Goal: Task Accomplishment & Management: Manage account settings

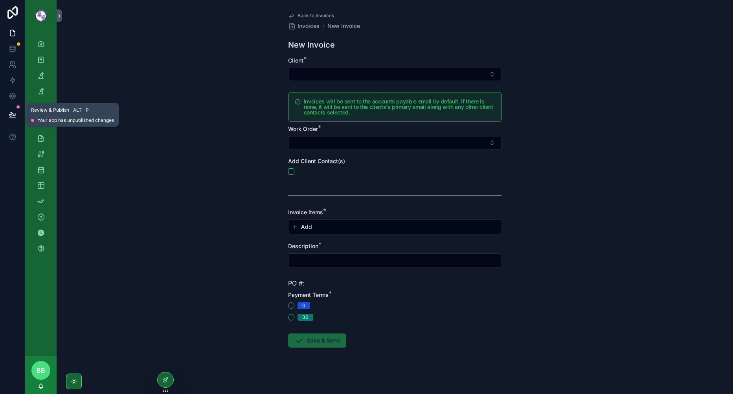
click at [19, 109] on button at bounding box center [12, 115] width 17 height 22
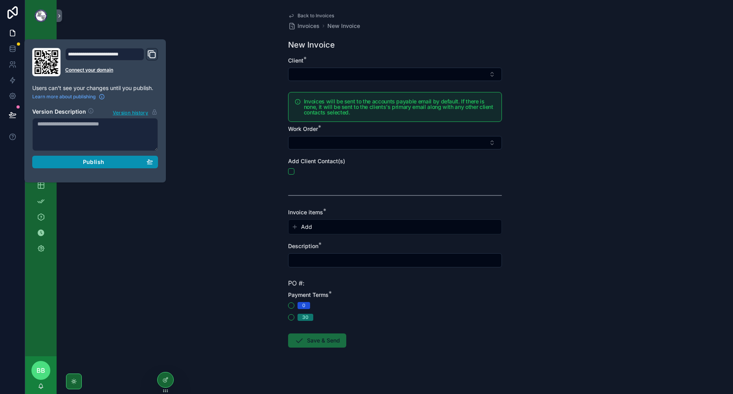
click at [107, 158] on div "Publish" at bounding box center [94, 161] width 115 height 7
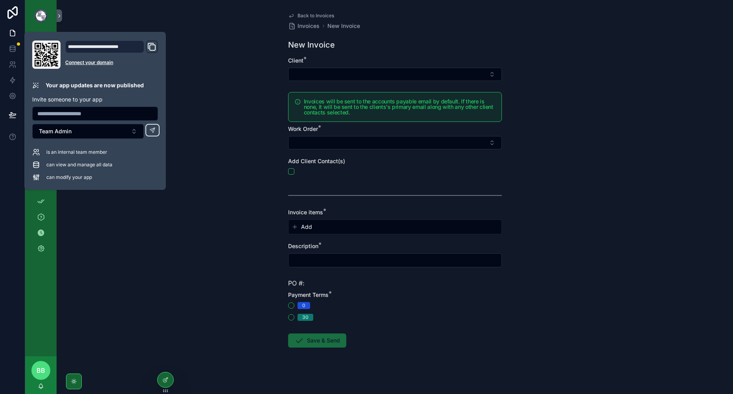
click at [229, 237] on div "Back to Invoices Invoices New Invoice New Invoice Client * Invoices will be sen…" at bounding box center [395, 197] width 676 height 394
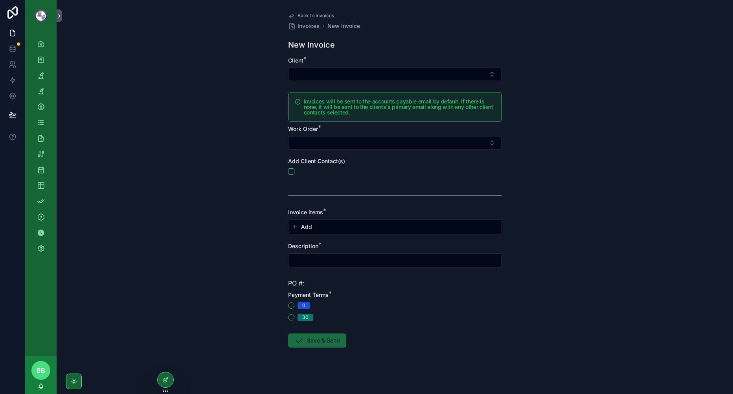
click at [228, 227] on div "Back to Invoices Invoices New Invoice New Invoice Client * Invoices will be sen…" at bounding box center [395, 197] width 676 height 394
click at [214, 236] on div "Back to Invoices Invoices New Invoice New Invoice Client * Invoices will be sen…" at bounding box center [395, 197] width 676 height 394
click at [100, 106] on div "Back to Invoices Invoices New Invoice New Invoice Client * Invoices will be sen…" at bounding box center [395, 197] width 676 height 394
click at [150, 173] on div "Back to Invoices Invoices New Invoice New Invoice Client * Invoices will be sen…" at bounding box center [395, 197] width 676 height 394
click at [126, 130] on div "Back to Invoices Invoices New Invoice New Invoice Client * Invoices will be sen…" at bounding box center [395, 197] width 676 height 394
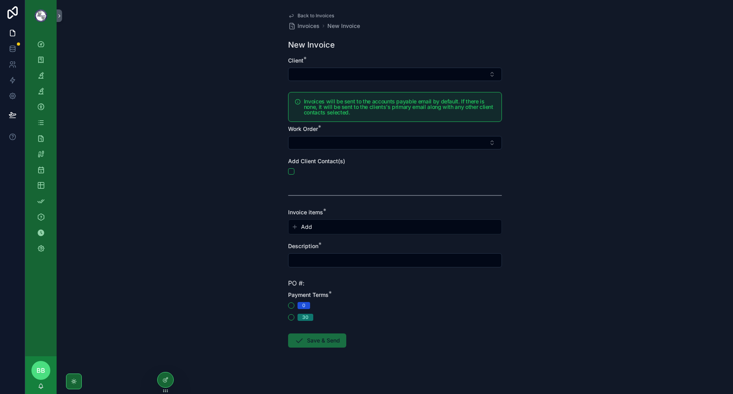
click at [133, 129] on div "Back to Invoices Invoices New Invoice New Invoice Client * Invoices will be sen…" at bounding box center [395, 197] width 676 height 394
click at [42, 59] on icon "scrollable content" at bounding box center [41, 60] width 8 height 8
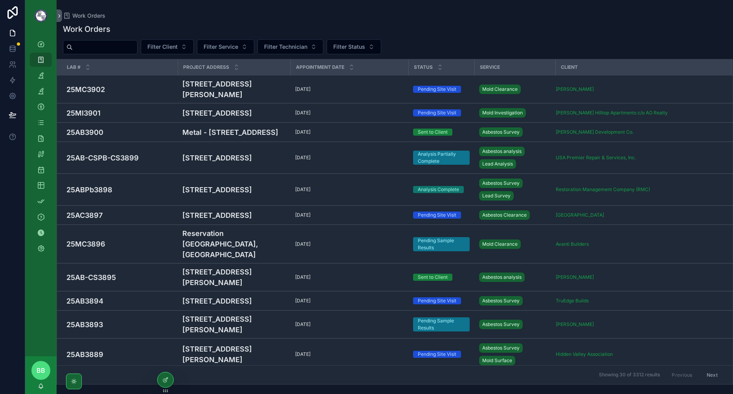
click at [194, 48] on button "Filter Client" at bounding box center [167, 46] width 53 height 15
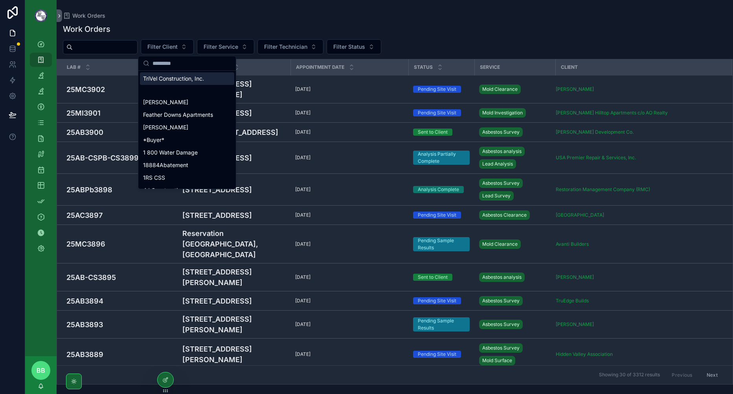
click at [199, 59] on input "scrollable content" at bounding box center [191, 63] width 79 height 14
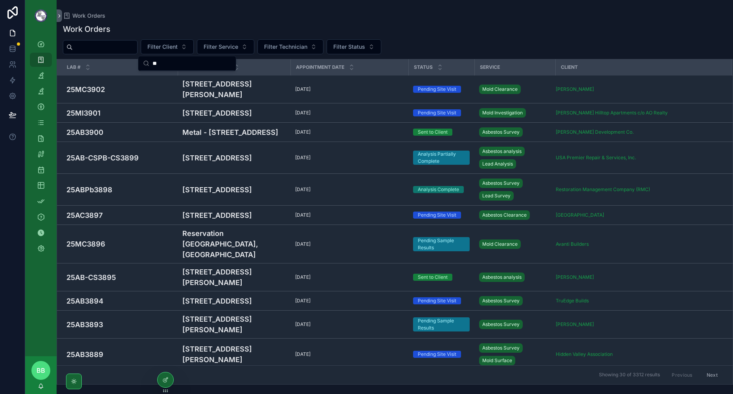
type input "*"
type input "****"
click at [92, 44] on input "scrollable content" at bounding box center [105, 47] width 64 height 11
type input "****"
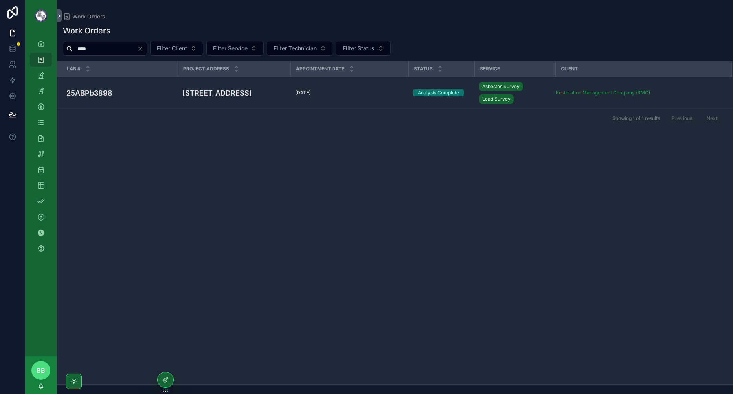
click at [139, 95] on h4 "25ABPb3898" at bounding box center [119, 93] width 106 height 11
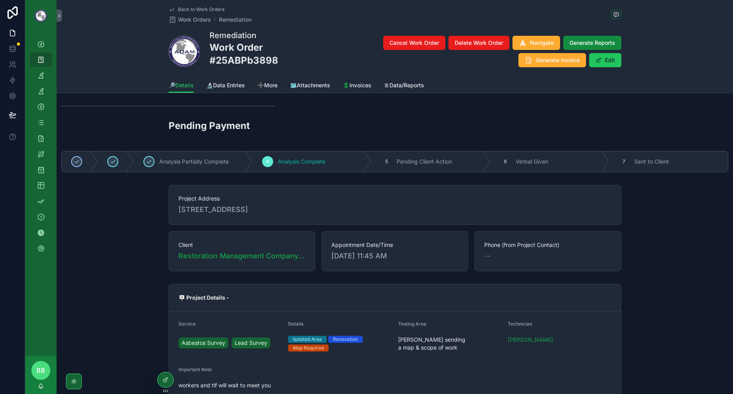
click at [542, 64] on span "Generate Invoice" at bounding box center [557, 60] width 44 height 8
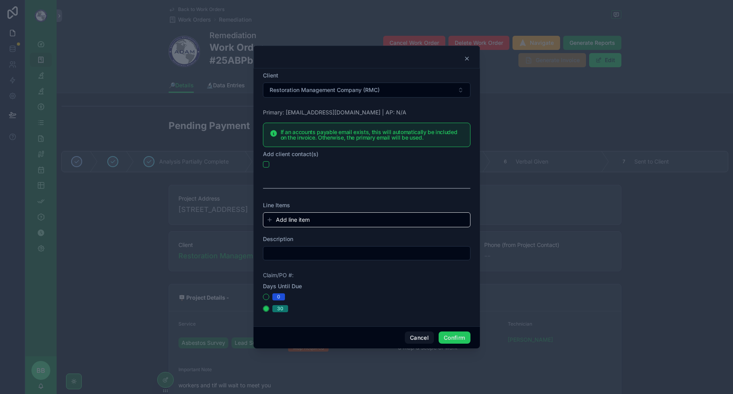
click at [313, 276] on div "Claim/PO #:" at bounding box center [366, 275] width 207 height 8
click at [304, 277] on div "Claim/PO #:" at bounding box center [366, 275] width 207 height 8
click at [407, 335] on button "Cancel" at bounding box center [419, 337] width 29 height 13
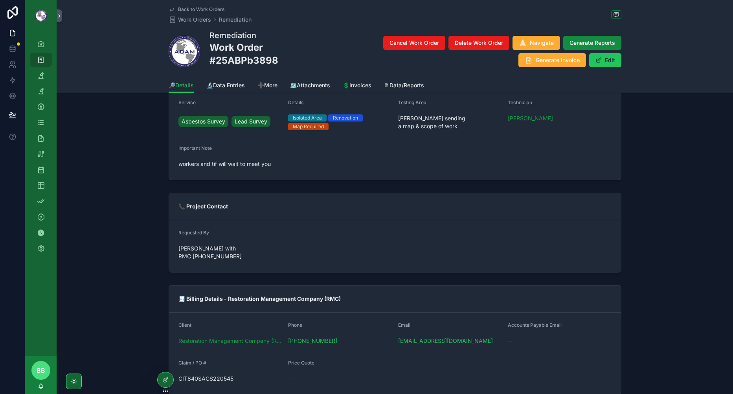
scroll to position [236, 0]
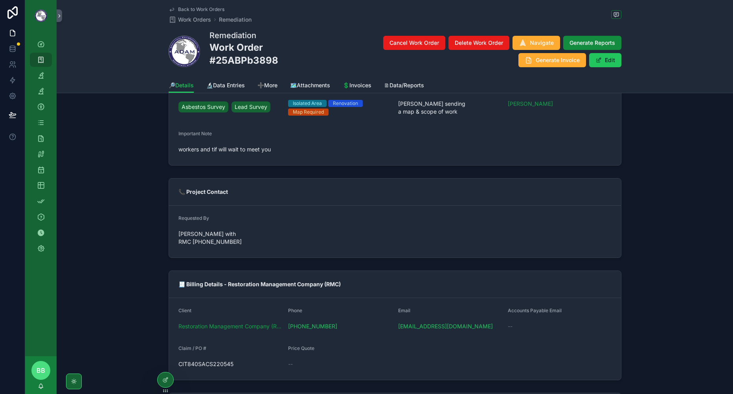
click at [173, 375] on div at bounding box center [165, 383] width 16 height 22
click at [171, 378] on div at bounding box center [166, 379] width 16 height 15
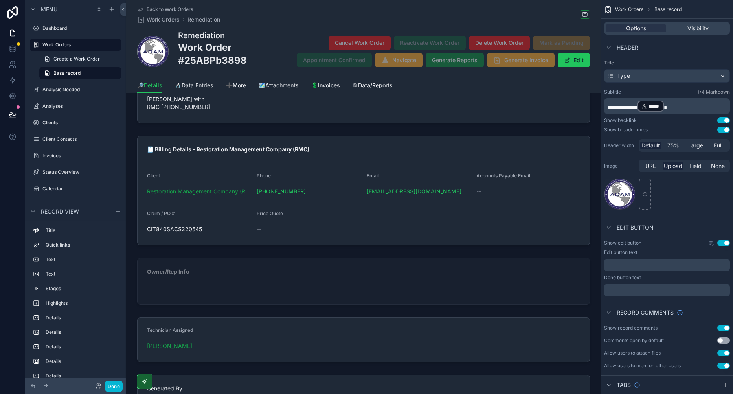
scroll to position [471, 0]
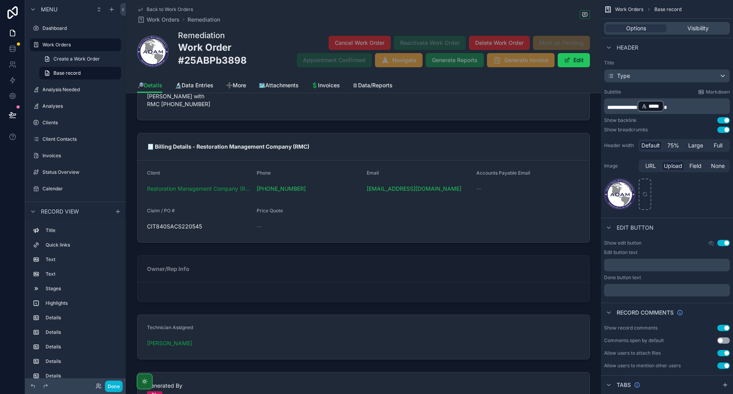
click at [216, 237] on div "scrollable content" at bounding box center [363, 188] width 475 height 116
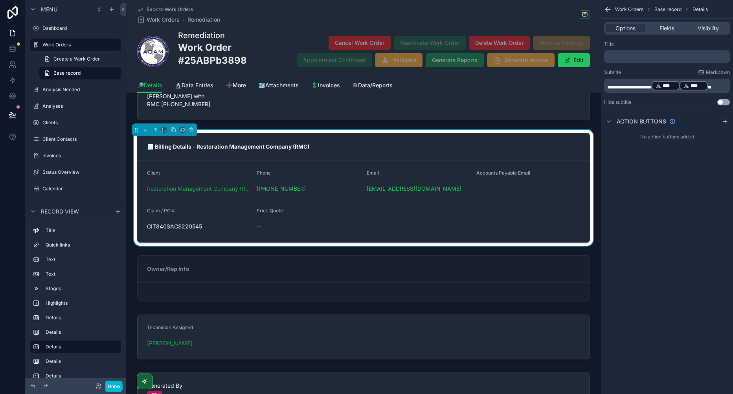
click at [668, 30] on span "Fields" at bounding box center [666, 28] width 15 height 8
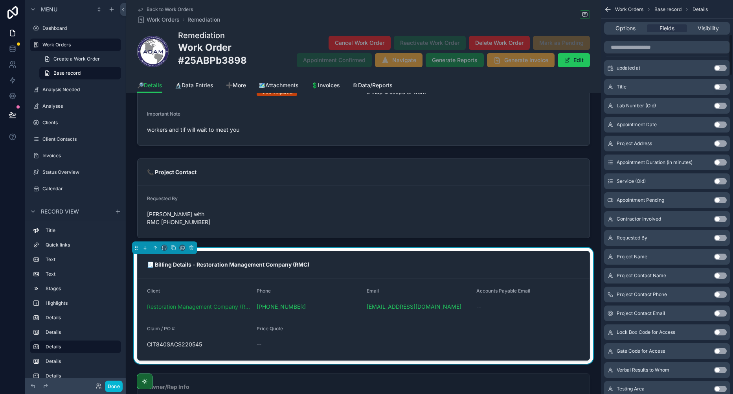
scroll to position [393, 0]
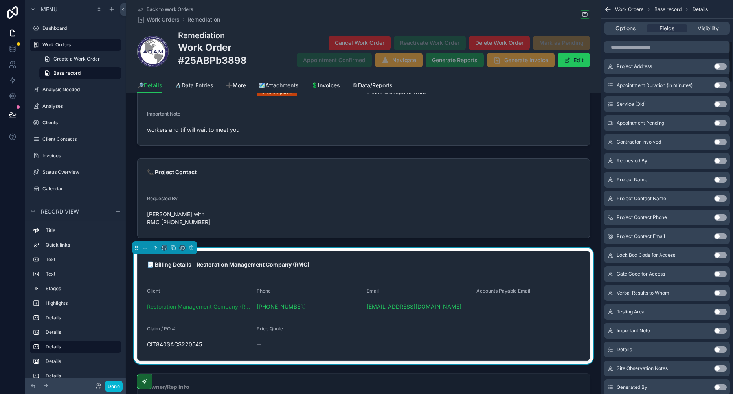
click at [613, 32] on div "Options Fields Visibility" at bounding box center [667, 28] width 126 height 13
click at [606, 12] on icon "scrollable content" at bounding box center [608, 9] width 8 height 8
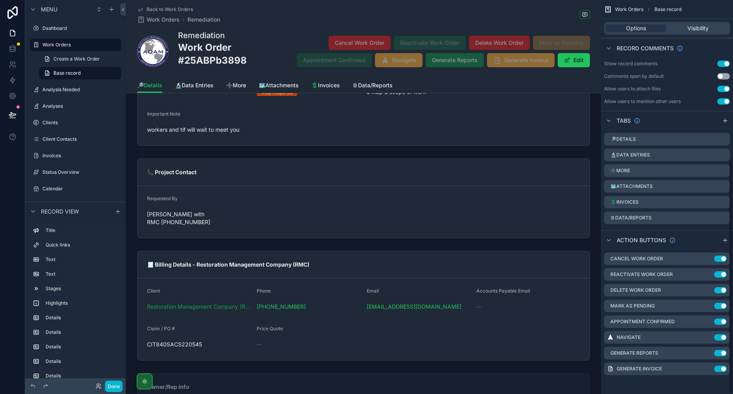
scroll to position [264, 0]
click at [0, 0] on icon "scrollable content" at bounding box center [0, 0] width 0 height 0
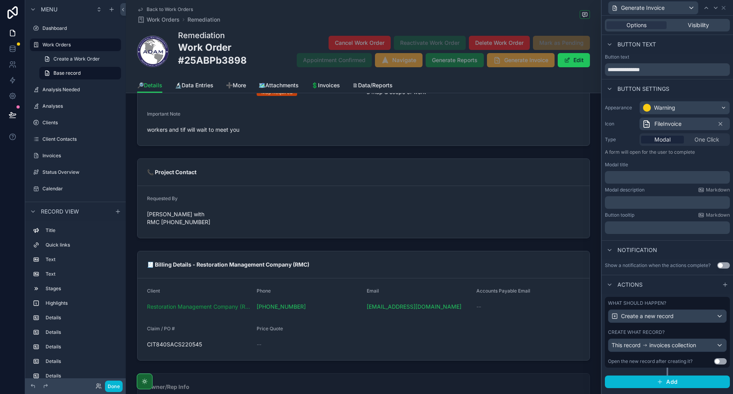
click at [672, 333] on div "Create what record?" at bounding box center [667, 332] width 119 height 6
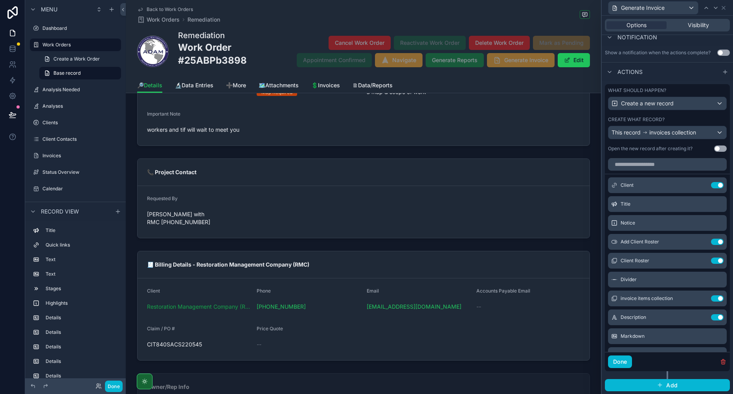
scroll to position [213, 0]
click at [0, 0] on icon at bounding box center [0, 0] width 0 height 0
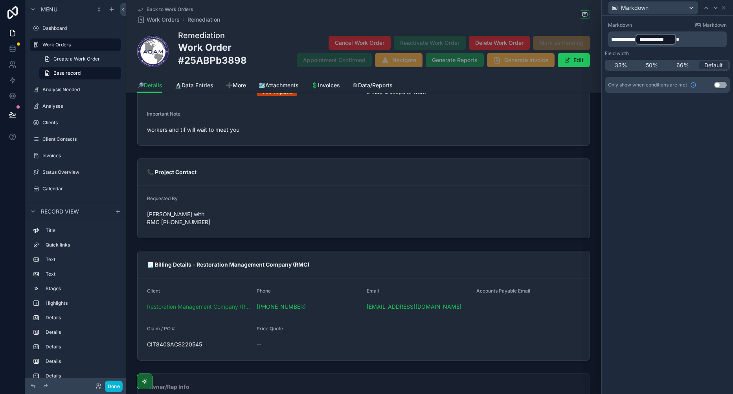
click at [693, 37] on p "**********" at bounding box center [668, 39] width 114 height 13
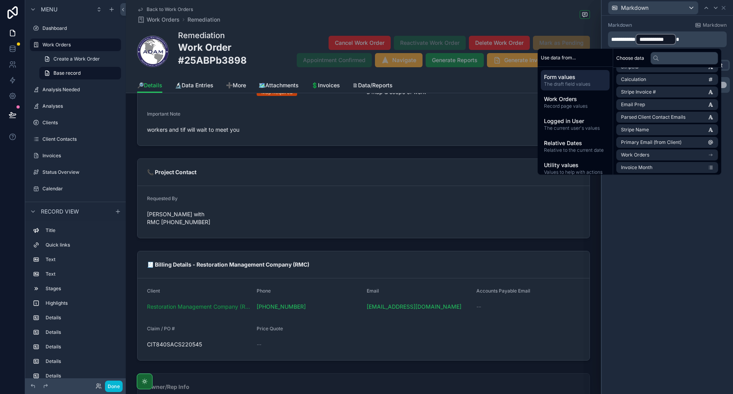
scroll to position [589, 0]
click at [665, 113] on li "Work Orders" at bounding box center [667, 115] width 102 height 11
click at [668, 62] on input "text" at bounding box center [684, 58] width 68 height 13
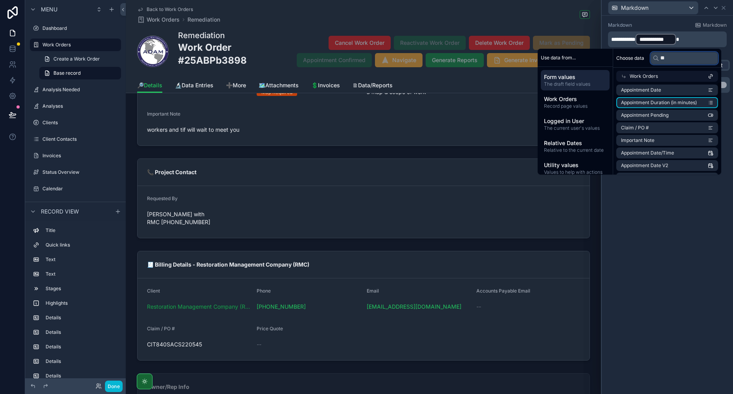
scroll to position [0, 0]
type input "**"
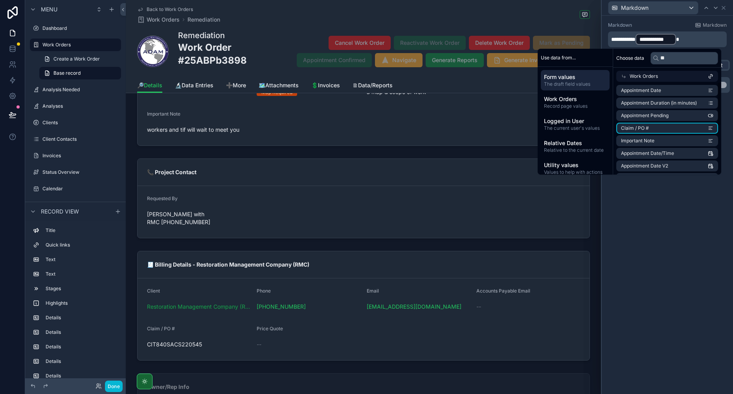
click at [653, 127] on li "Claim / PO #" at bounding box center [667, 128] width 102 height 11
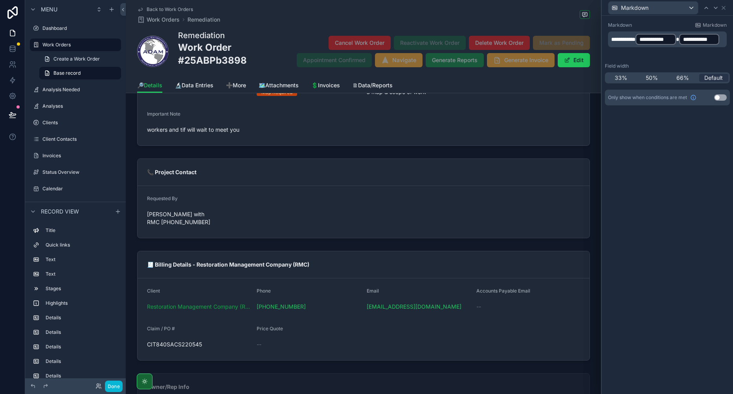
click at [689, 39] on p "**********" at bounding box center [668, 39] width 114 height 13
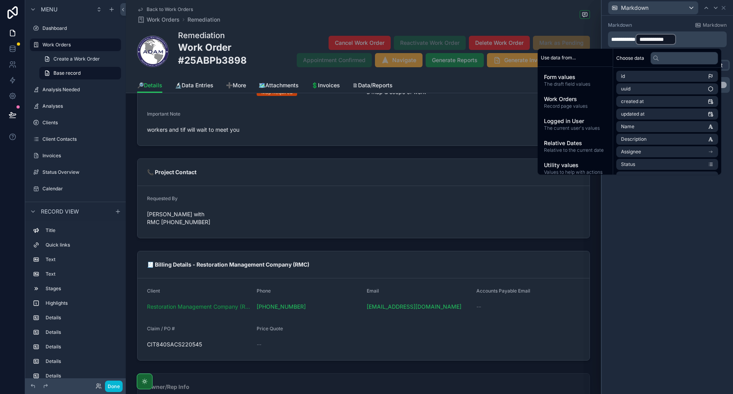
click at [660, 245] on div "**********" at bounding box center [666, 205] width 131 height 378
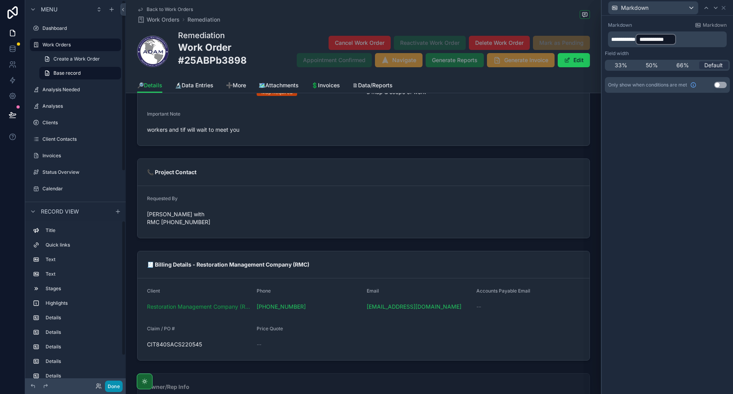
click at [111, 385] on button "Done" at bounding box center [114, 385] width 18 height 11
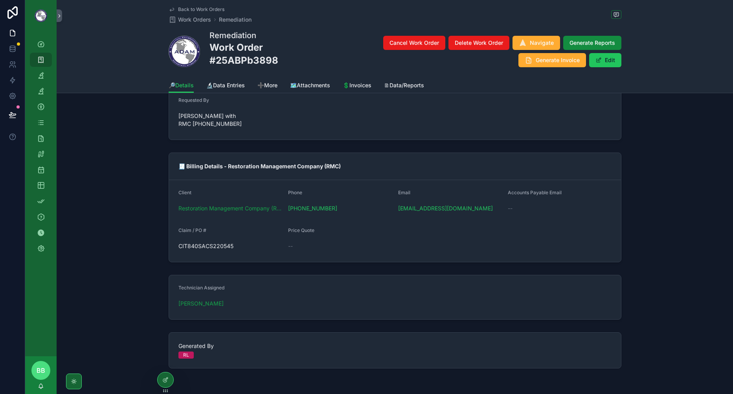
click at [528, 60] on icon "scrollable content" at bounding box center [528, 60] width 8 height 8
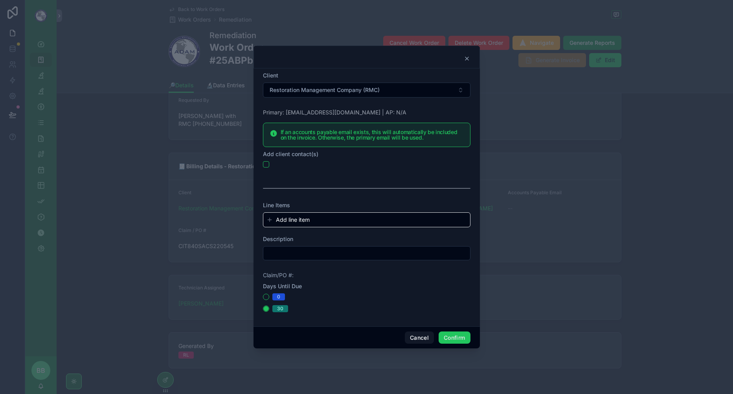
click at [465, 59] on icon at bounding box center [467, 58] width 6 height 6
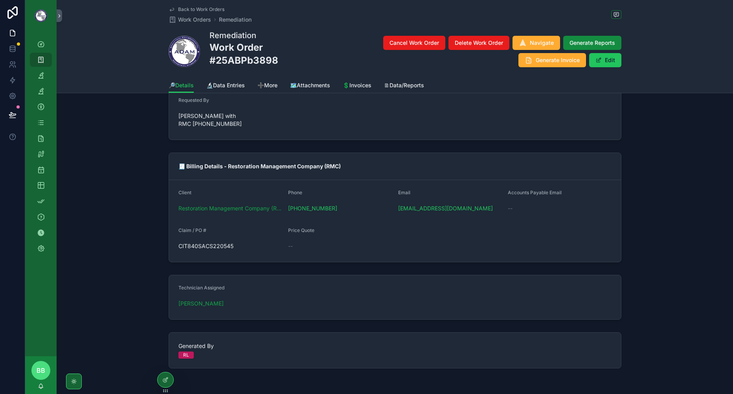
click at [160, 379] on div at bounding box center [166, 379] width 16 height 15
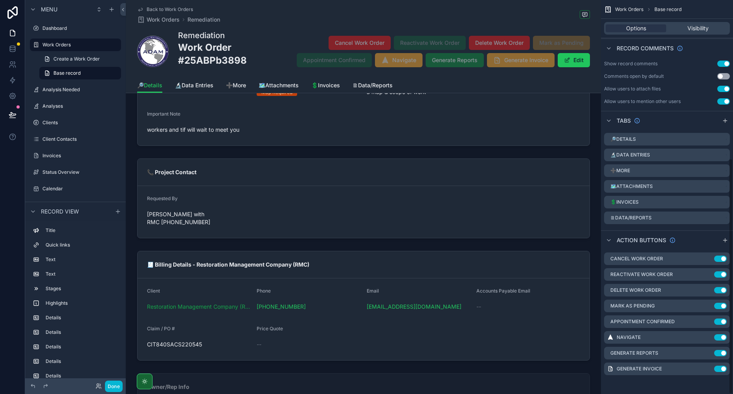
scroll to position [264, 0]
click at [0, 0] on icon "scrollable content" at bounding box center [0, 0] width 0 height 0
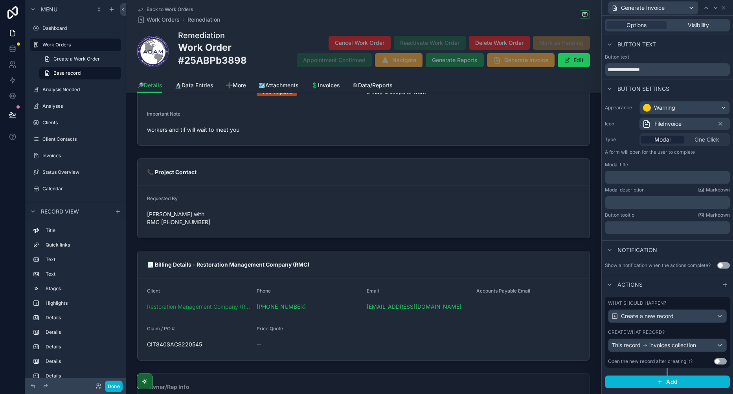
click at [685, 326] on div "What should happen? Create a new record Create what record? This record invoice…" at bounding box center [667, 332] width 125 height 71
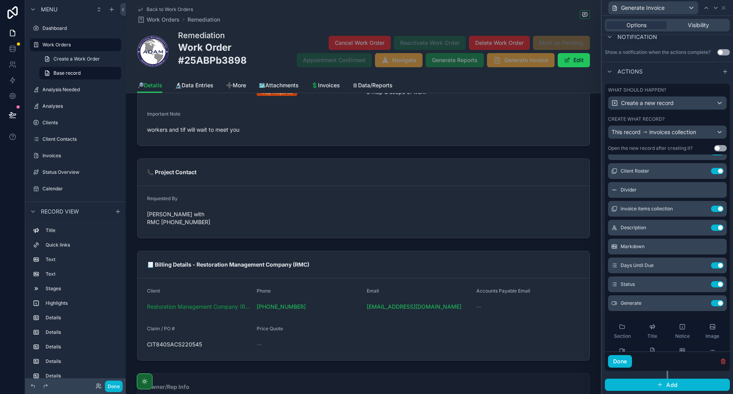
scroll to position [77, 0]
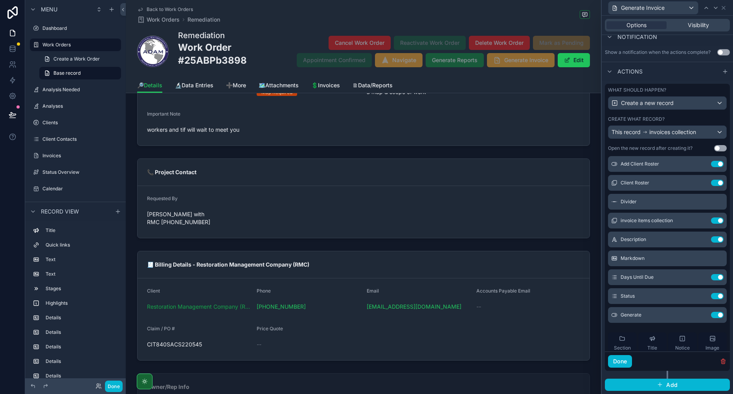
click at [0, 0] on icon at bounding box center [0, 0] width 0 height 0
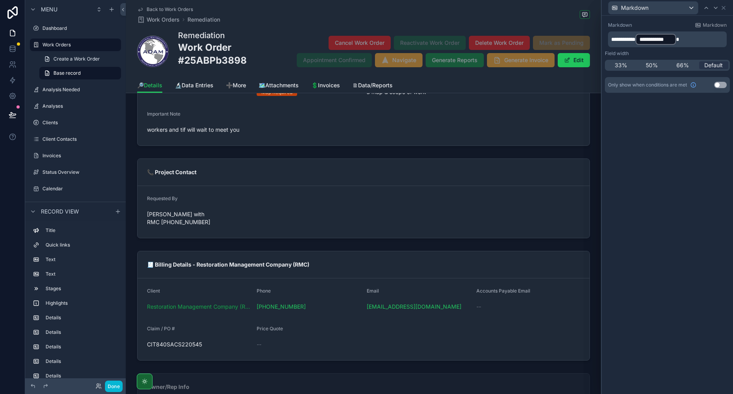
click at [696, 39] on p "**********" at bounding box center [668, 39] width 114 height 13
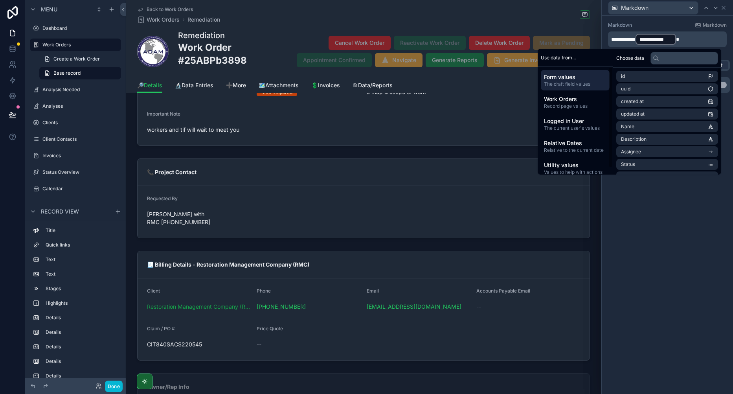
click at [578, 94] on div "Work Orders Record page values" at bounding box center [575, 102] width 69 height 20
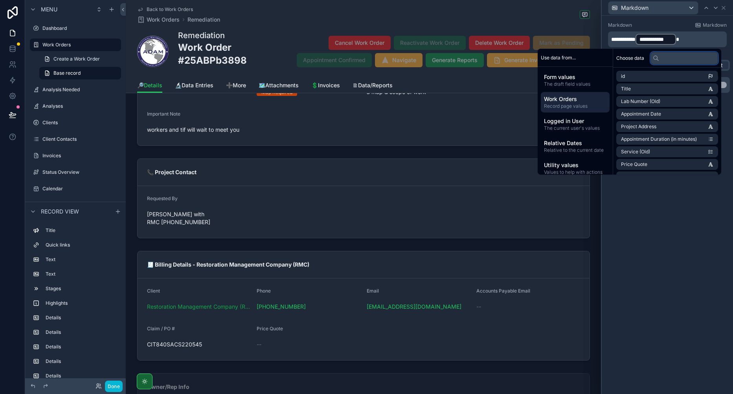
click at [658, 61] on input "text" at bounding box center [684, 58] width 68 height 13
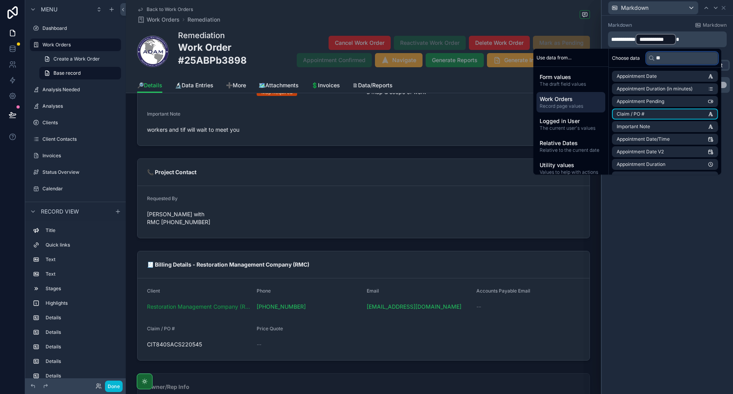
type input "**"
click at [655, 110] on li "Claim / PO #" at bounding box center [665, 113] width 106 height 11
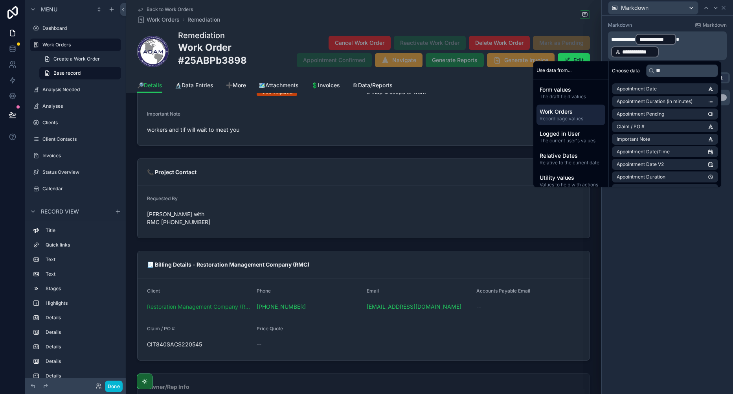
click at [697, 37] on p "**********" at bounding box center [668, 45] width 114 height 25
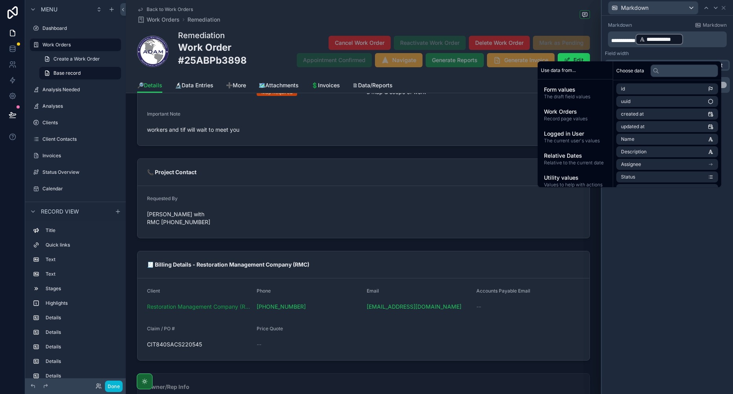
click at [619, 267] on div "**********" at bounding box center [666, 205] width 131 height 378
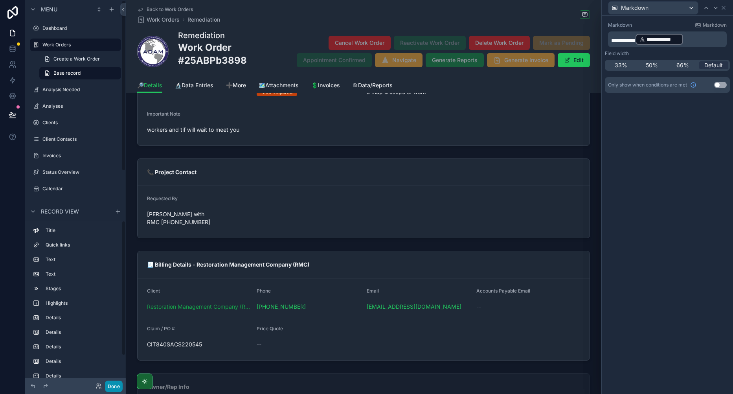
click at [118, 386] on button "Done" at bounding box center [114, 385] width 18 height 11
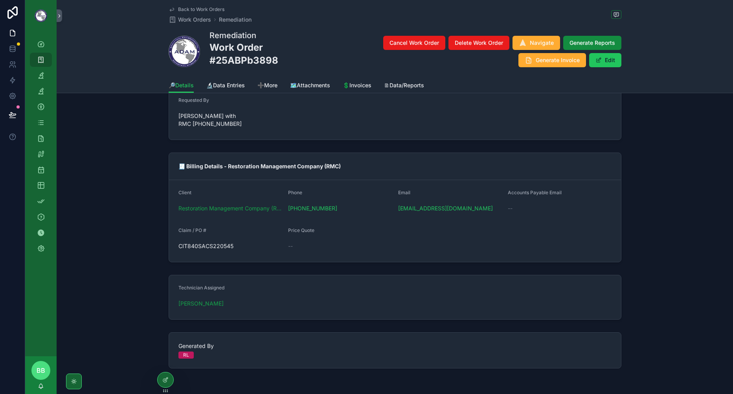
click at [526, 57] on icon "scrollable content" at bounding box center [528, 60] width 8 height 8
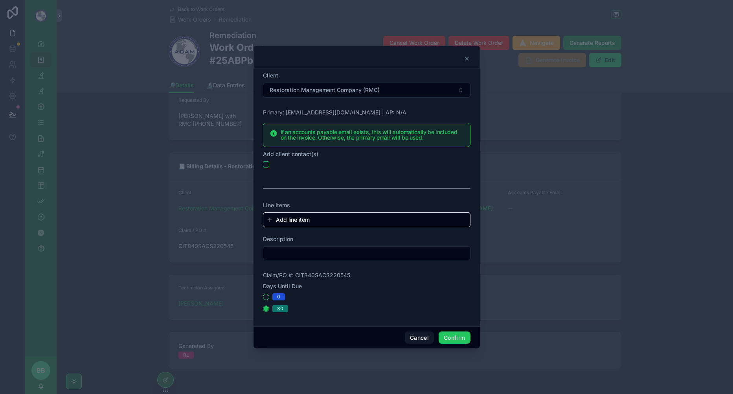
click at [468, 58] on icon at bounding box center [467, 58] width 6 height 6
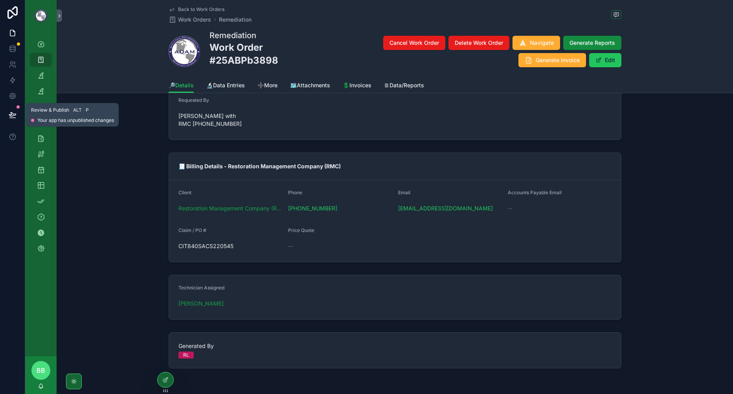
click at [17, 114] on button at bounding box center [12, 115] width 17 height 22
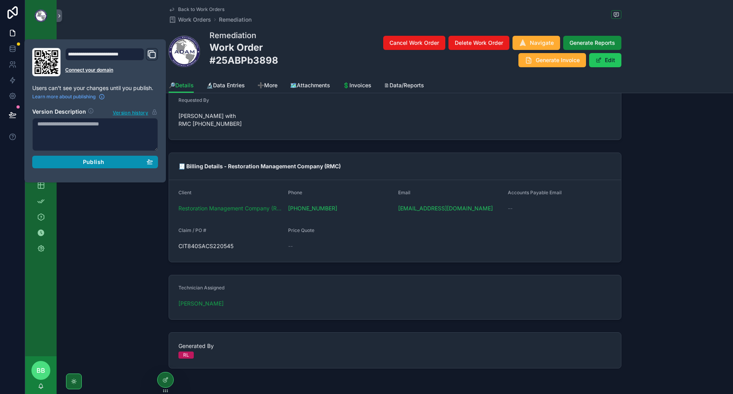
click at [98, 157] on button "Publish" at bounding box center [95, 162] width 126 height 13
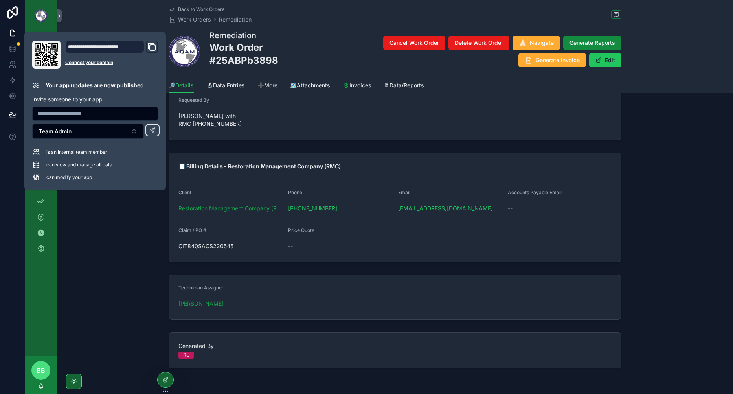
click at [87, 222] on div "🧾 Billing Details - Restoration Management Company (RMC) Client Restoration Man…" at bounding box center [395, 207] width 676 height 116
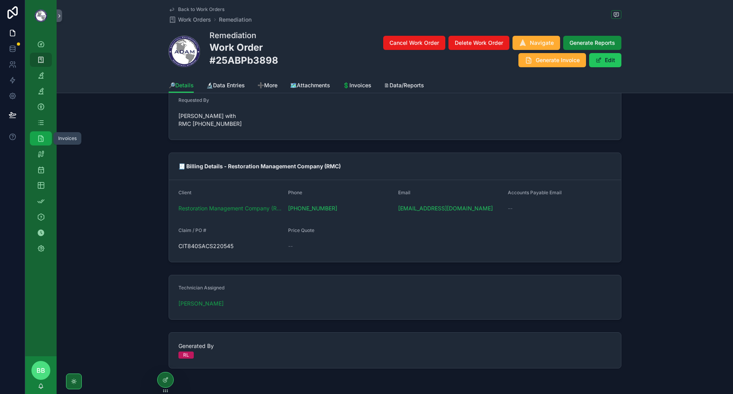
click at [34, 136] on link "Invoices" at bounding box center [41, 138] width 22 height 14
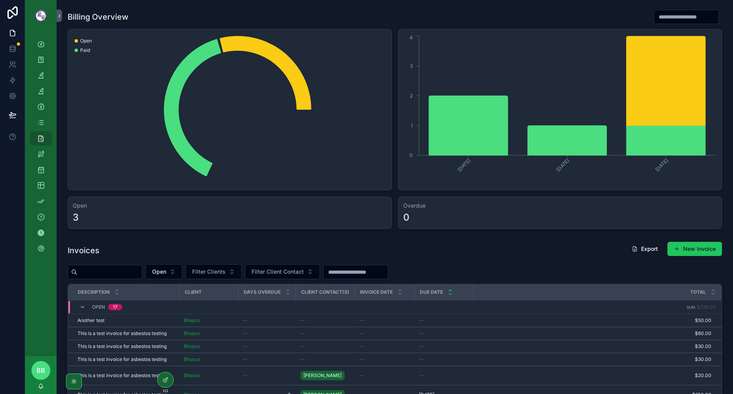
click at [680, 249] on button "New Invoice" at bounding box center [694, 249] width 55 height 14
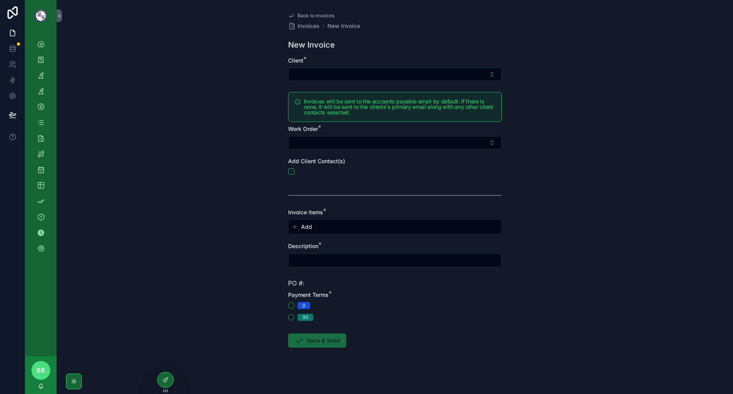
click at [323, 144] on button "Select Button" at bounding box center [395, 142] width 214 height 13
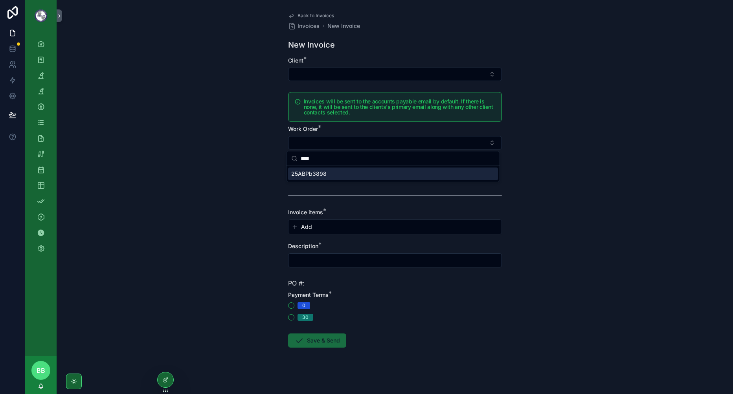
type input "****"
click at [325, 173] on span "25ABPb3898" at bounding box center [308, 174] width 35 height 8
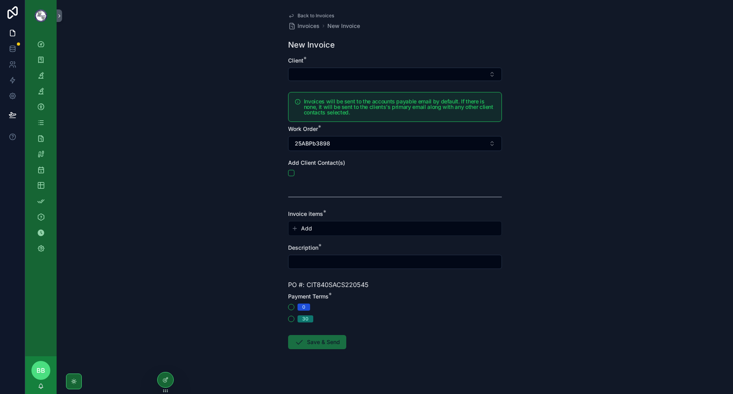
click at [539, 275] on div "Back to Invoices Invoices New Invoice New Invoice Client * Invoices will be sen…" at bounding box center [395, 197] width 676 height 394
drag, startPoint x: 368, startPoint y: 285, endPoint x: 304, endPoint y: 285, distance: 64.0
click at [304, 285] on div "PO #: CIT840SACS220545" at bounding box center [395, 284] width 214 height 9
copy span "CIT840SACS220545"
click at [414, 274] on form "Client * Invoices will be sent to the accounts payable email by default. If the…" at bounding box center [395, 228] width 214 height 343
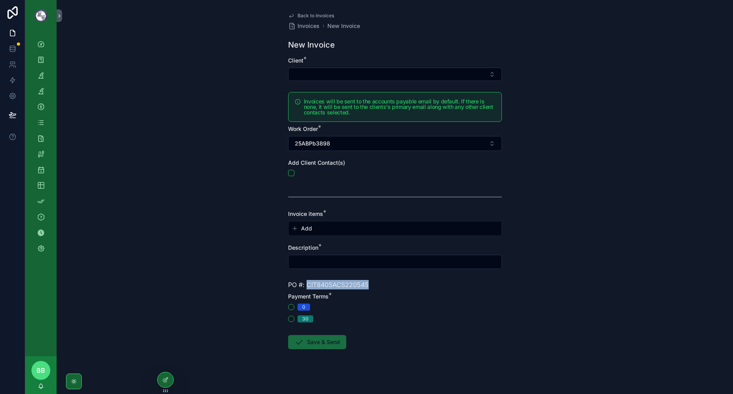
drag, startPoint x: 368, startPoint y: 285, endPoint x: 304, endPoint y: 286, distance: 63.7
click at [304, 286] on div "PO #: CIT840SACS220545" at bounding box center [395, 284] width 214 height 9
click at [427, 286] on div "PO #: CIT840SACS220545" at bounding box center [395, 284] width 214 height 9
click at [599, 278] on div "Back to Invoices Invoices New Invoice New Invoice Client * Invoices will be sen…" at bounding box center [395, 197] width 676 height 394
click at [291, 15] on icon "scrollable content" at bounding box center [291, 16] width 4 height 3
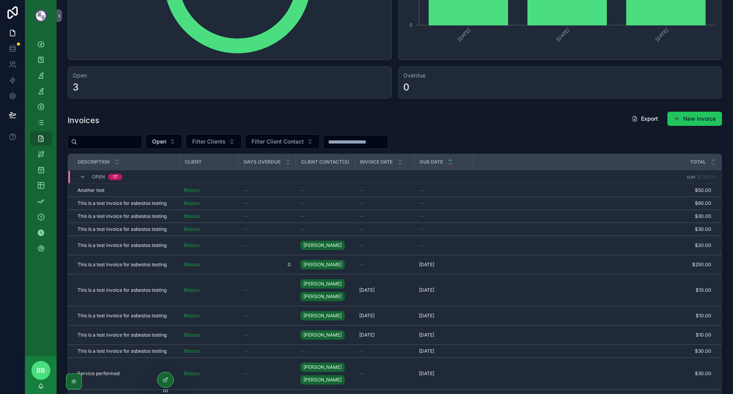
scroll to position [196, 0]
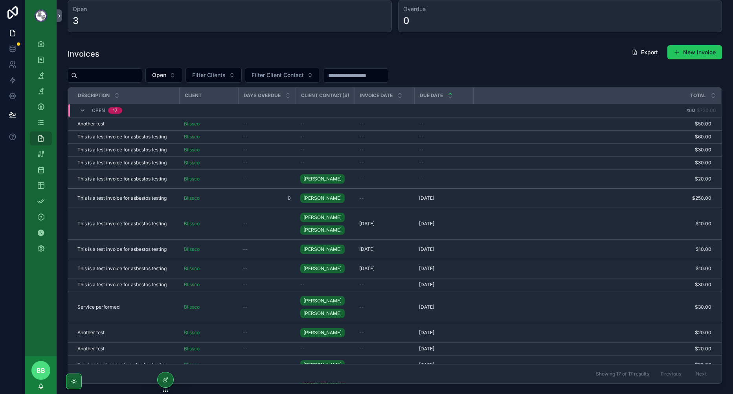
click at [0, 0] on span "Delete" at bounding box center [0, 0] width 0 height 0
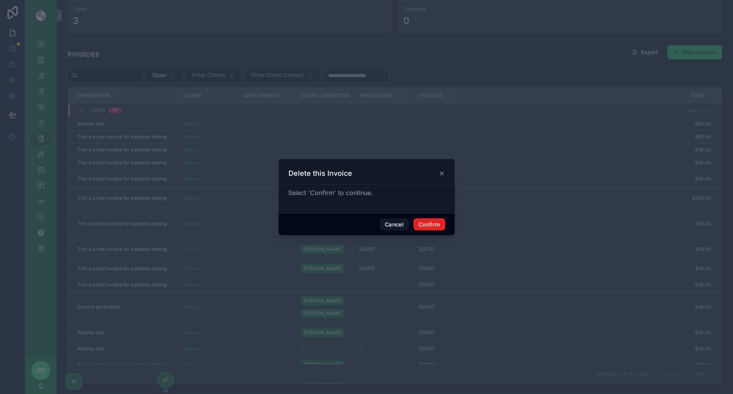
click at [444, 224] on button "Confirm" at bounding box center [428, 224] width 31 height 13
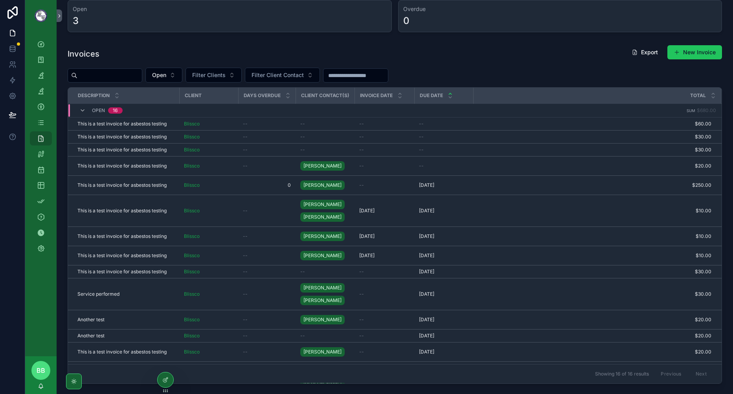
click at [0, 0] on button "Delete" at bounding box center [0, 0] width 0 height 0
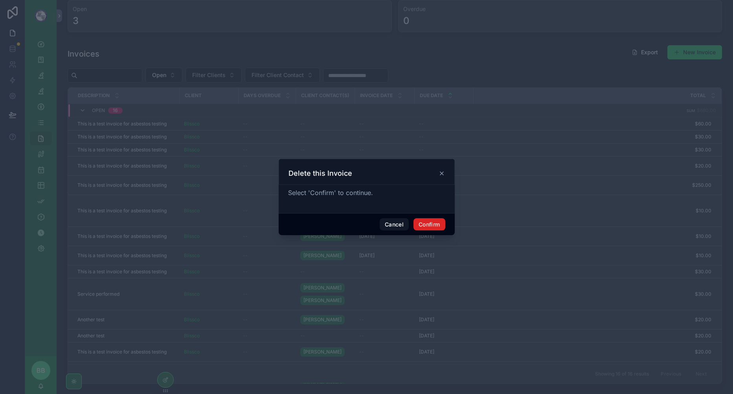
click at [440, 221] on button "Confirm" at bounding box center [428, 224] width 31 height 13
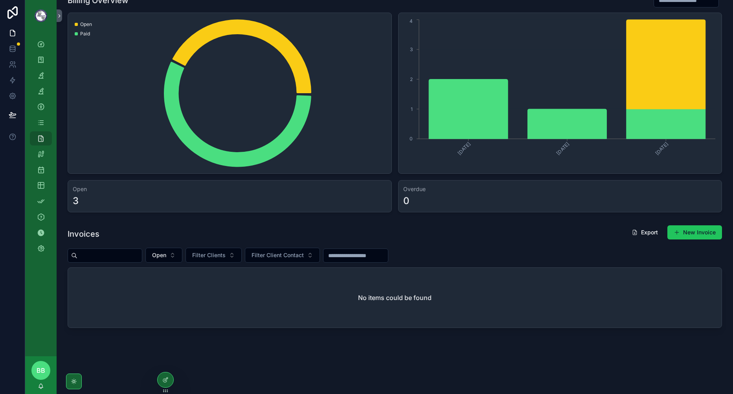
scroll to position [0, 0]
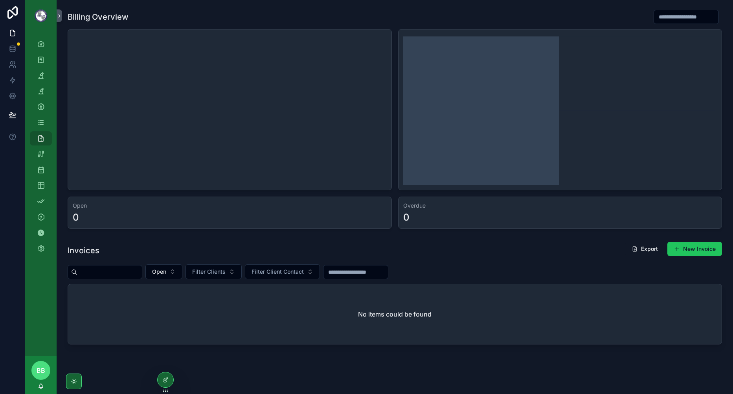
click at [646, 136] on icon "chart" at bounding box center [559, 109] width 312 height 151
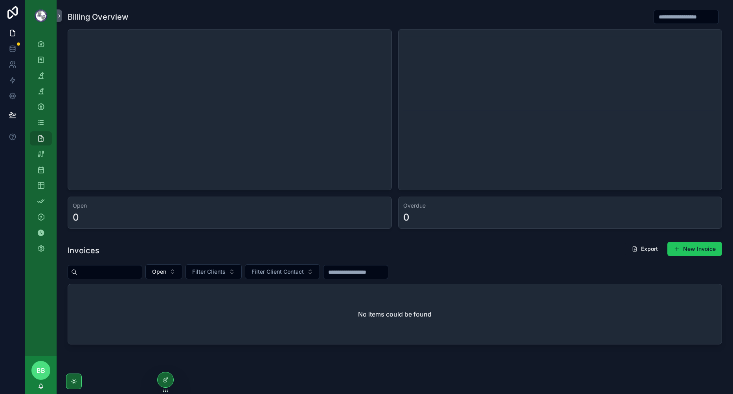
click at [247, 134] on icon "chart" at bounding box center [229, 109] width 312 height 151
click at [460, 239] on div "Invoices Export New Invoice Open Filter Clients Filter Client Contact No items …" at bounding box center [394, 292] width 663 height 109
